Goal: Information Seeking & Learning: Learn about a topic

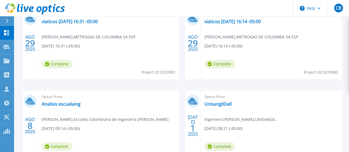
scroll to position [221, 0]
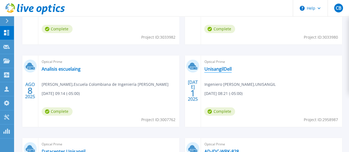
click at [204, 69] on link "UnisangilDell" at bounding box center [217, 69] width 27 height 6
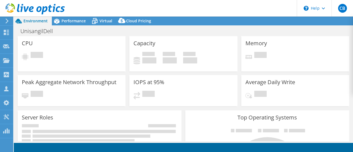
select select "USD"
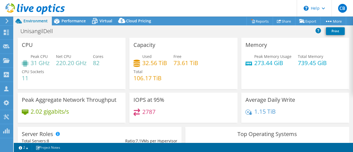
click at [32, 22] on span "Environment" at bounding box center [35, 20] width 24 height 5
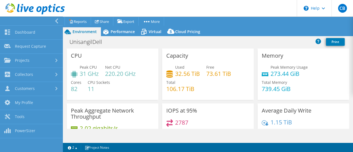
click at [106, 51] on div "CPU Peak CPU 31 GHz Net CPU 220.20 GHz Cores 82 CPU Sockets 11" at bounding box center [113, 74] width 92 height 51
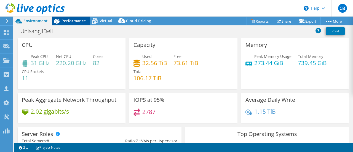
click at [74, 22] on span "Performance" at bounding box center [74, 20] width 24 height 5
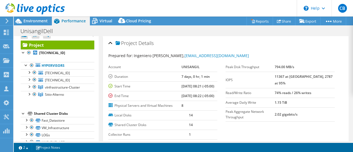
scroll to position [8, 0]
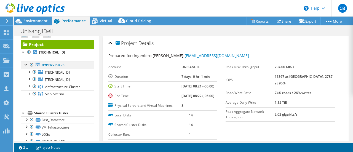
click at [25, 65] on div at bounding box center [26, 65] width 6 height 6
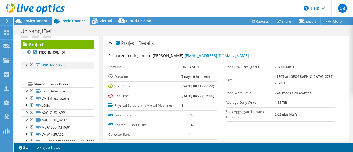
click at [25, 64] on div at bounding box center [26, 65] width 6 height 6
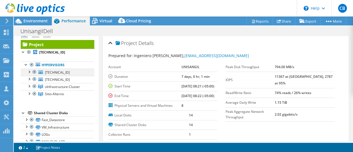
click at [29, 71] on div at bounding box center [29, 72] width 6 height 6
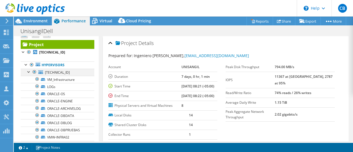
click at [29, 71] on div at bounding box center [29, 72] width 6 height 6
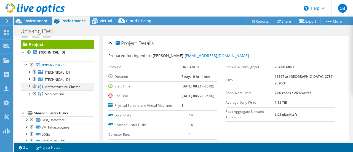
click at [29, 87] on div at bounding box center [29, 86] width 6 height 6
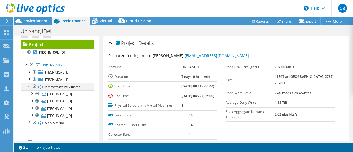
click at [29, 87] on div at bounding box center [29, 86] width 6 height 6
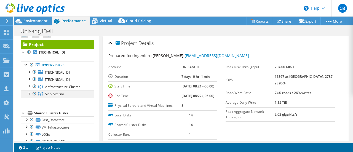
click at [29, 92] on div at bounding box center [29, 93] width 6 height 6
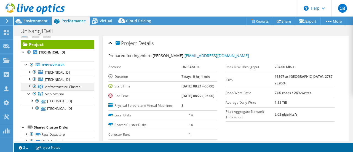
click at [29, 85] on div at bounding box center [29, 86] width 6 height 6
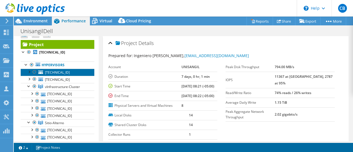
click at [57, 73] on span "[TECHNICAL_ID]" at bounding box center [57, 72] width 25 height 5
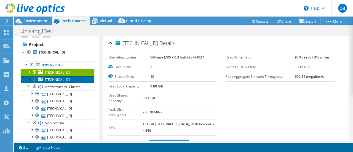
click at [62, 79] on span "[TECHNICAL_ID]" at bounding box center [57, 79] width 25 height 5
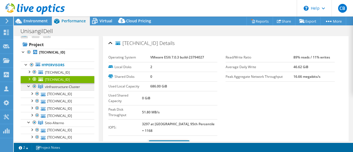
click at [60, 86] on span "vInfrastructure-Cluster" at bounding box center [62, 86] width 35 height 5
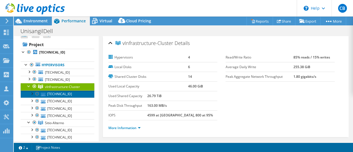
click at [57, 94] on link "[TECHNICAL_ID]" at bounding box center [58, 93] width 74 height 7
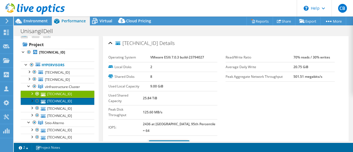
click at [59, 101] on link "[TECHNICAL_ID]" at bounding box center [58, 101] width 74 height 7
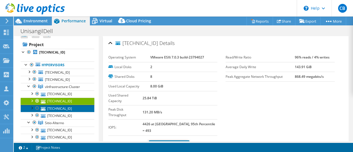
click at [61, 108] on link "[TECHNICAL_ID]" at bounding box center [58, 108] width 74 height 7
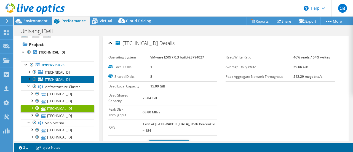
click at [59, 76] on link "[TECHNICAL_ID]" at bounding box center [58, 79] width 74 height 7
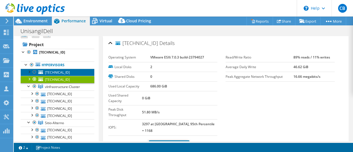
click at [61, 72] on span "[TECHNICAL_ID]" at bounding box center [57, 72] width 25 height 5
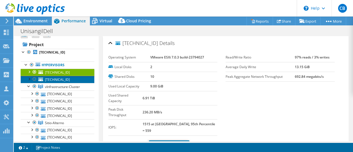
click at [58, 80] on span "[TECHNICAL_ID]" at bounding box center [57, 79] width 25 height 5
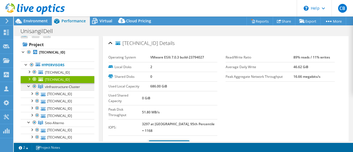
click at [57, 87] on span "vInfrastructure-Cluster" at bounding box center [62, 86] width 35 height 5
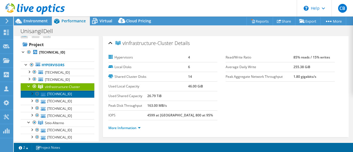
click at [57, 94] on link "[TECHNICAL_ID]" at bounding box center [58, 93] width 74 height 7
